Goal: Information Seeking & Learning: Learn about a topic

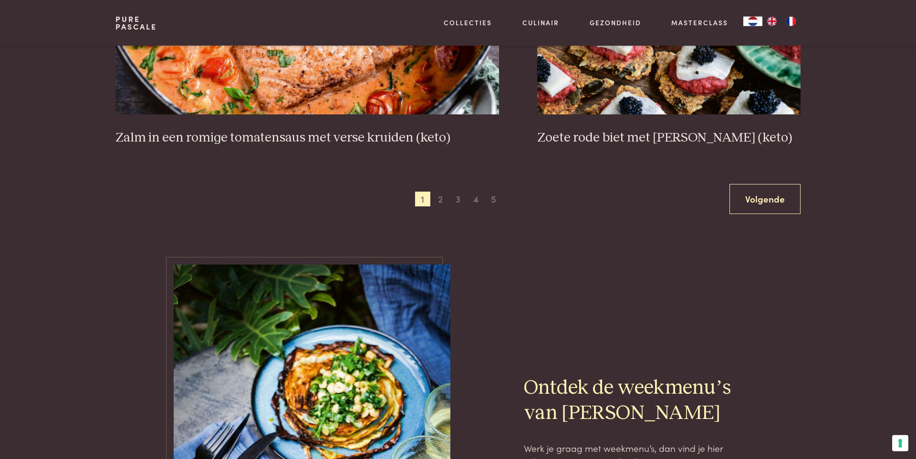
scroll to position [1843, 0]
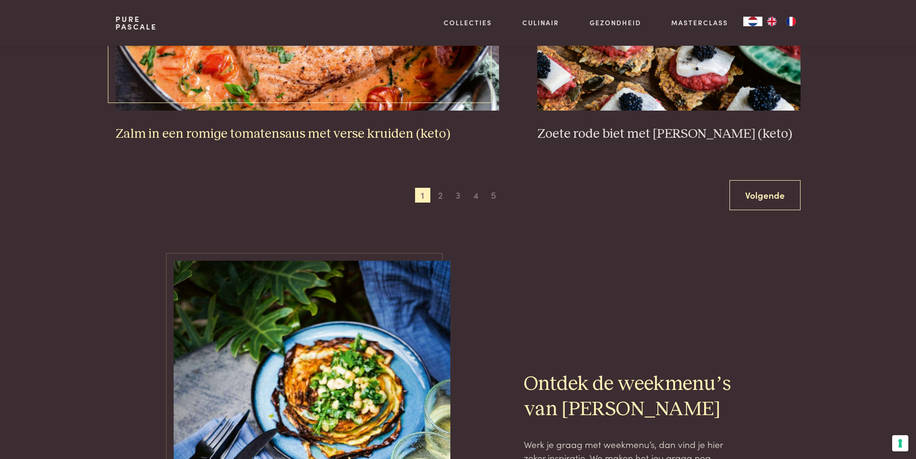
click at [297, 138] on h3 "Zalm in een romige tomatensaus met verse kruiden (keto)" at bounding box center [307, 134] width 384 height 17
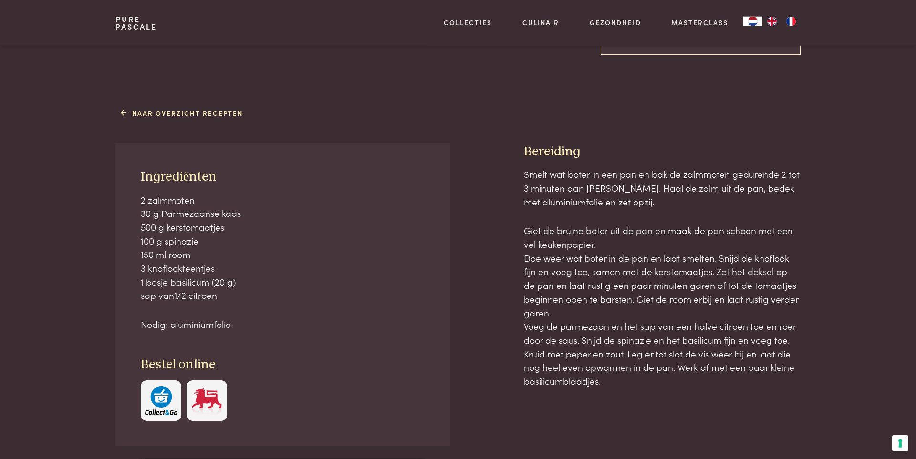
scroll to position [329, 0]
click at [148, 115] on link "Naar overzicht recepten" at bounding box center [182, 111] width 123 height 10
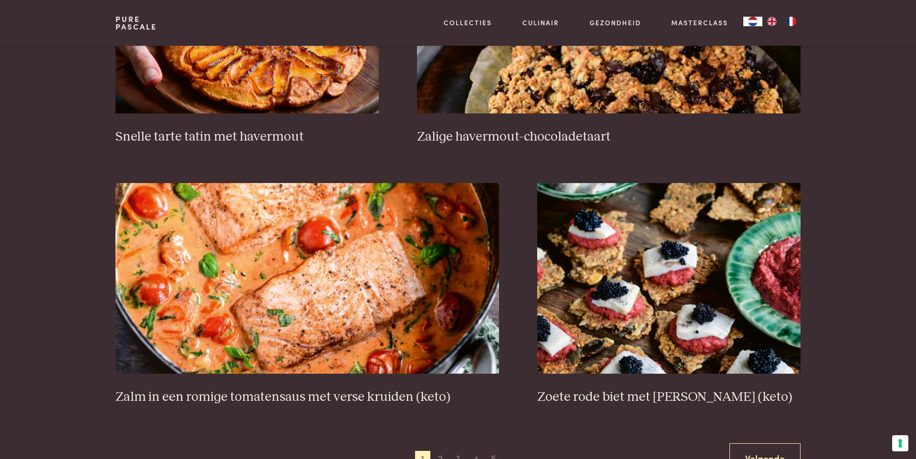
scroll to position [1646, 0]
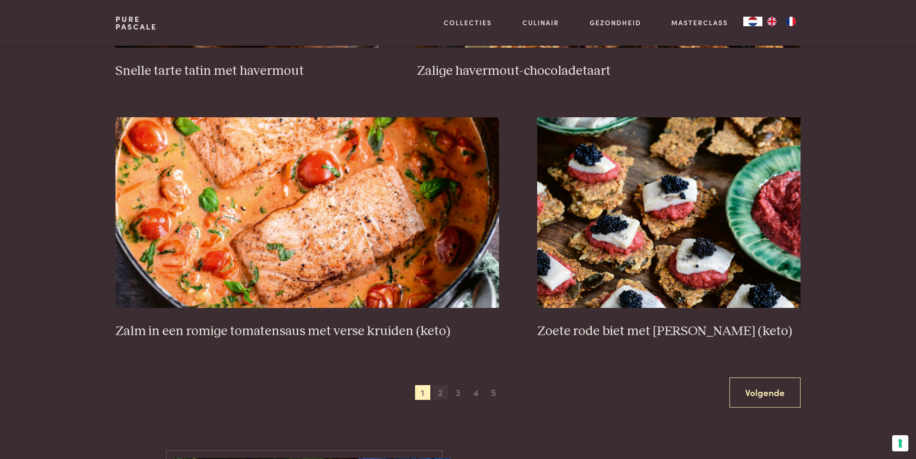
click at [440, 393] on span "2" at bounding box center [440, 392] width 15 height 15
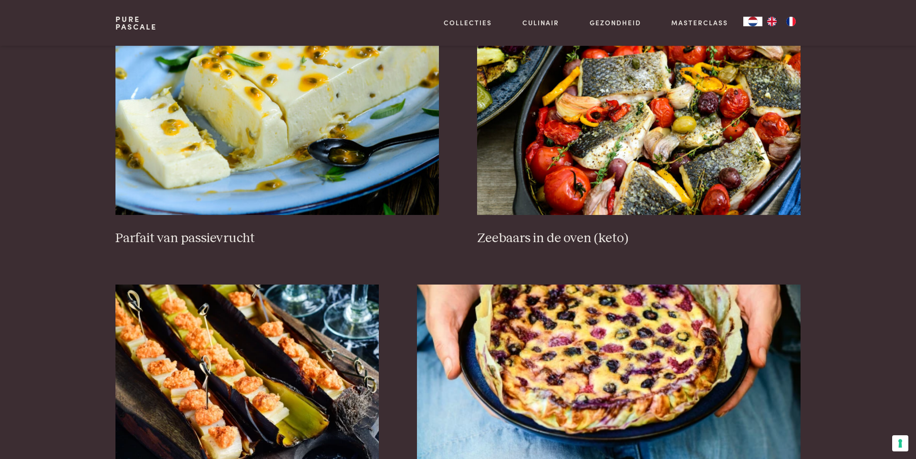
scroll to position [548, 0]
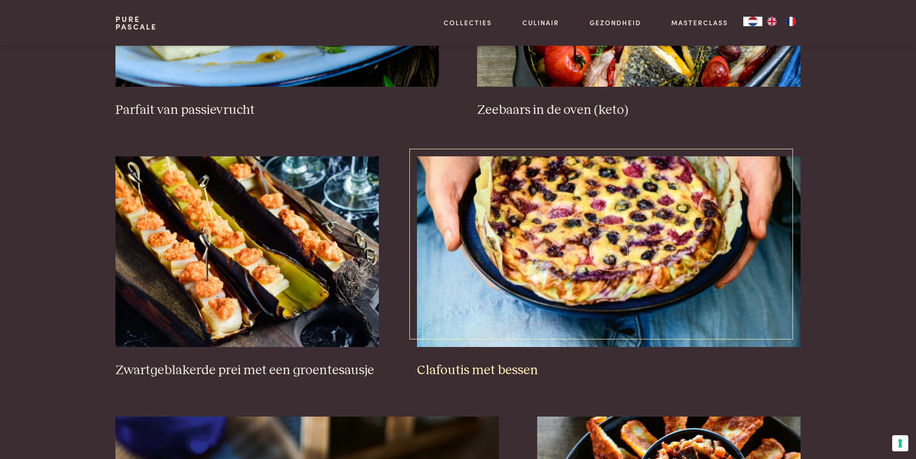
click at [492, 372] on h3 "Clafoutis met bessen" at bounding box center [609, 371] width 384 height 17
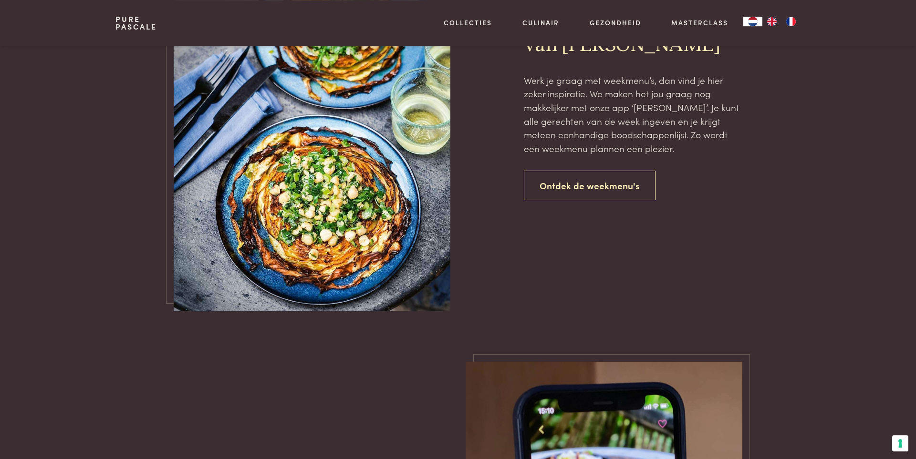
scroll to position [2194, 0]
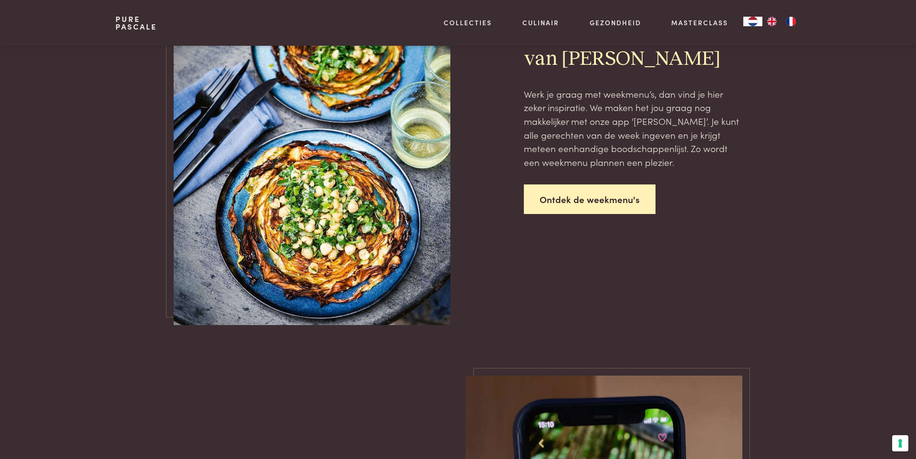
click at [600, 204] on link "Ontdek de weekmenu's" at bounding box center [590, 200] width 132 height 30
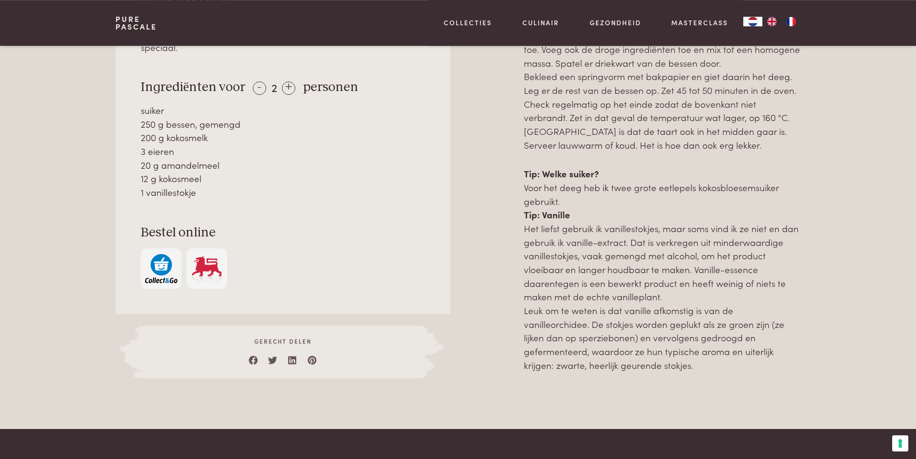
scroll to position [527, 0]
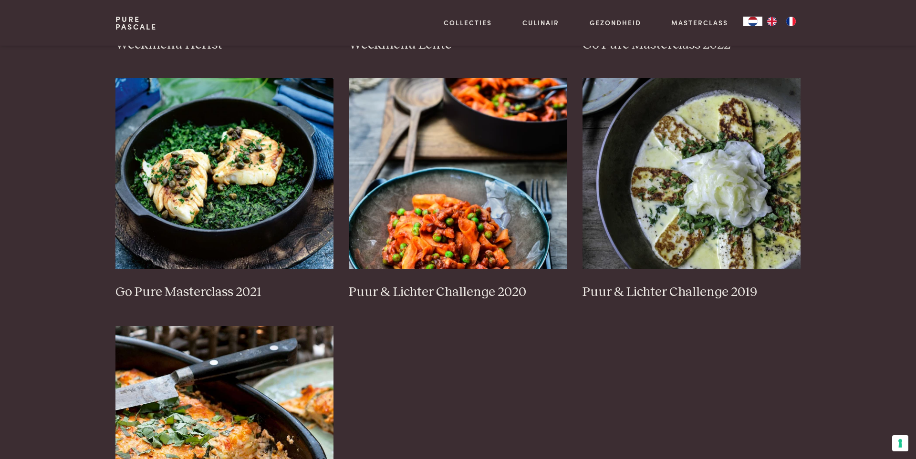
scroll to position [790, 0]
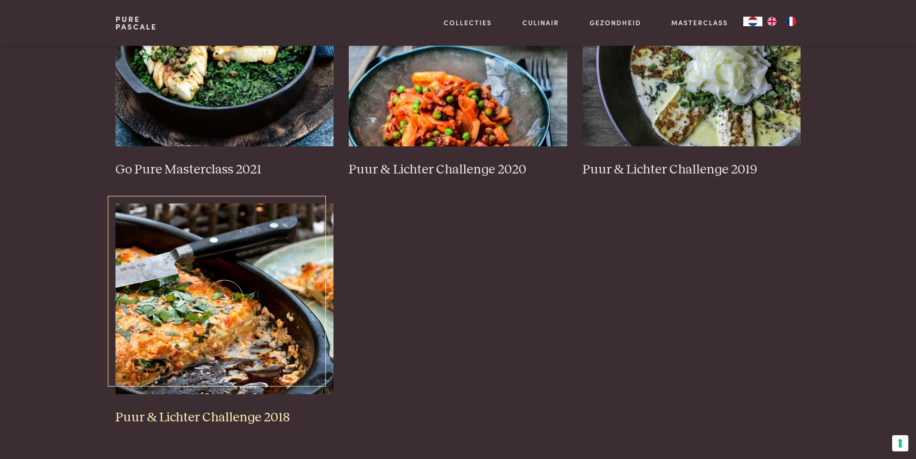
click at [223, 377] on img at bounding box center [224, 299] width 218 height 191
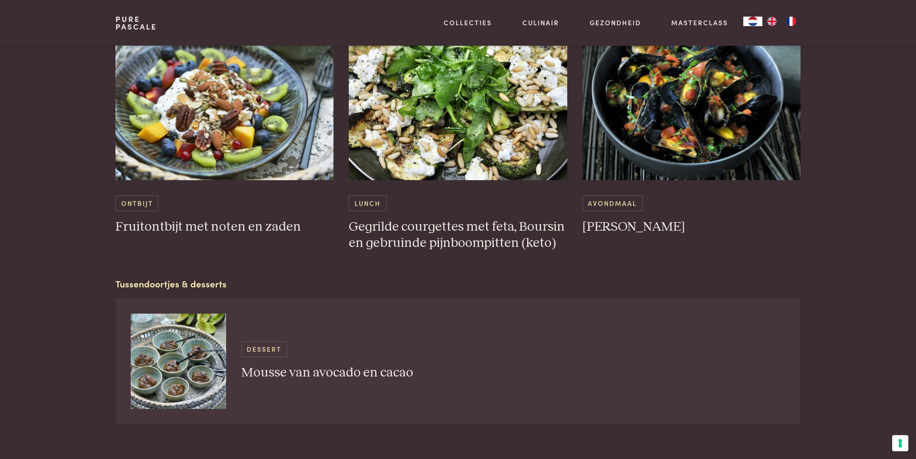
scroll to position [1646, 0]
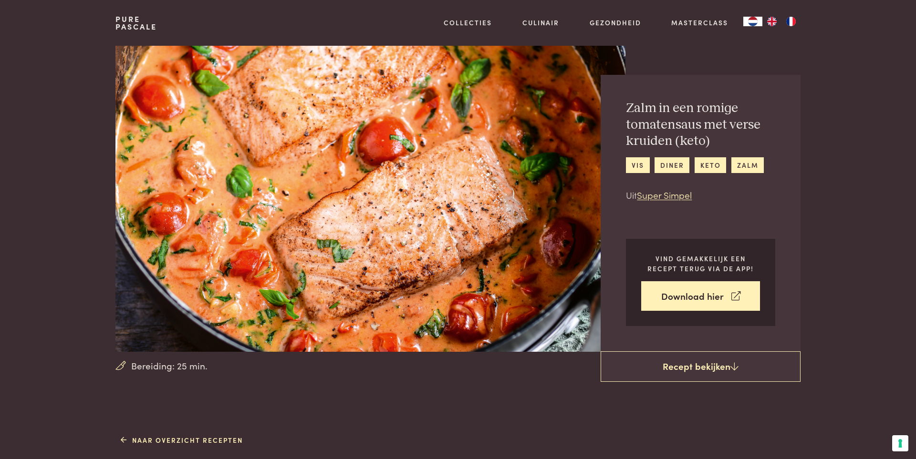
scroll to position [329, 0]
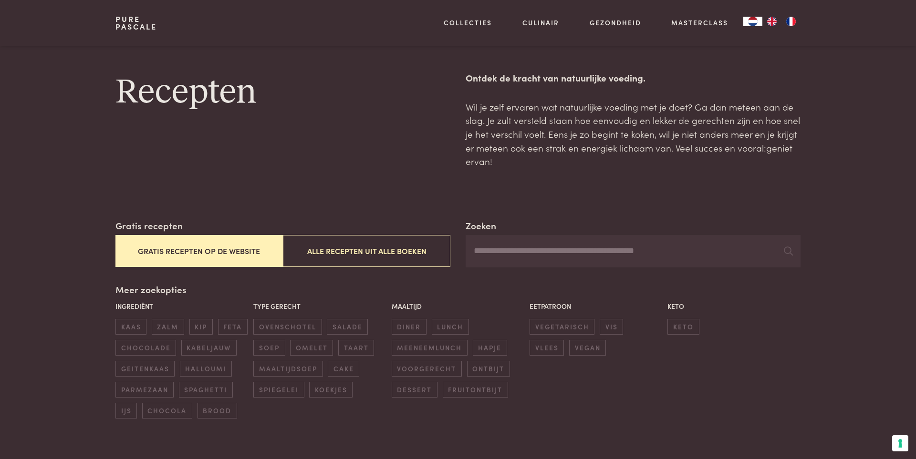
scroll to position [1843, 0]
